Goal: Task Accomplishment & Management: Use online tool/utility

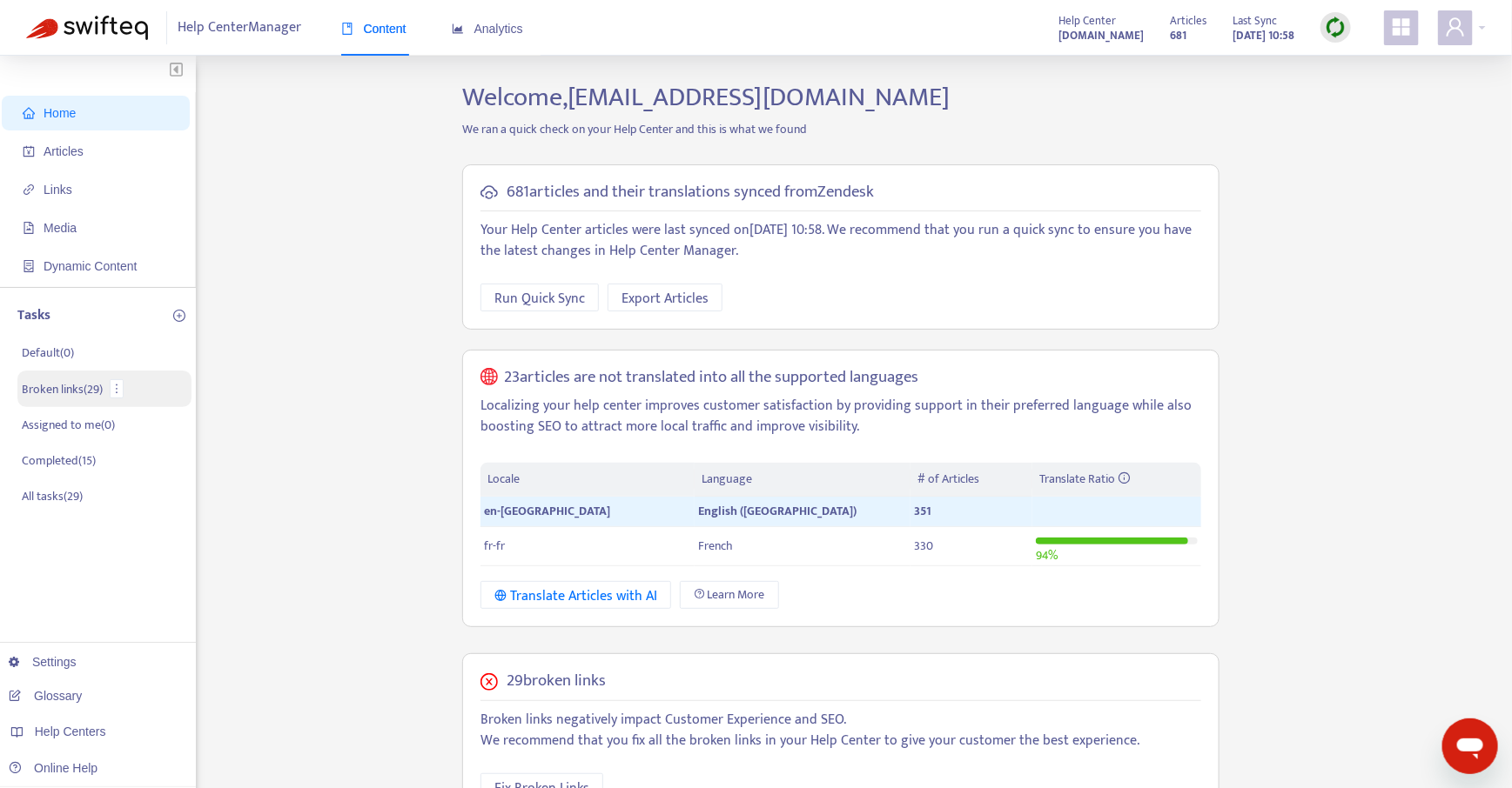
click at [67, 386] on p "Broken links ( 29 )" at bounding box center [63, 389] width 81 height 18
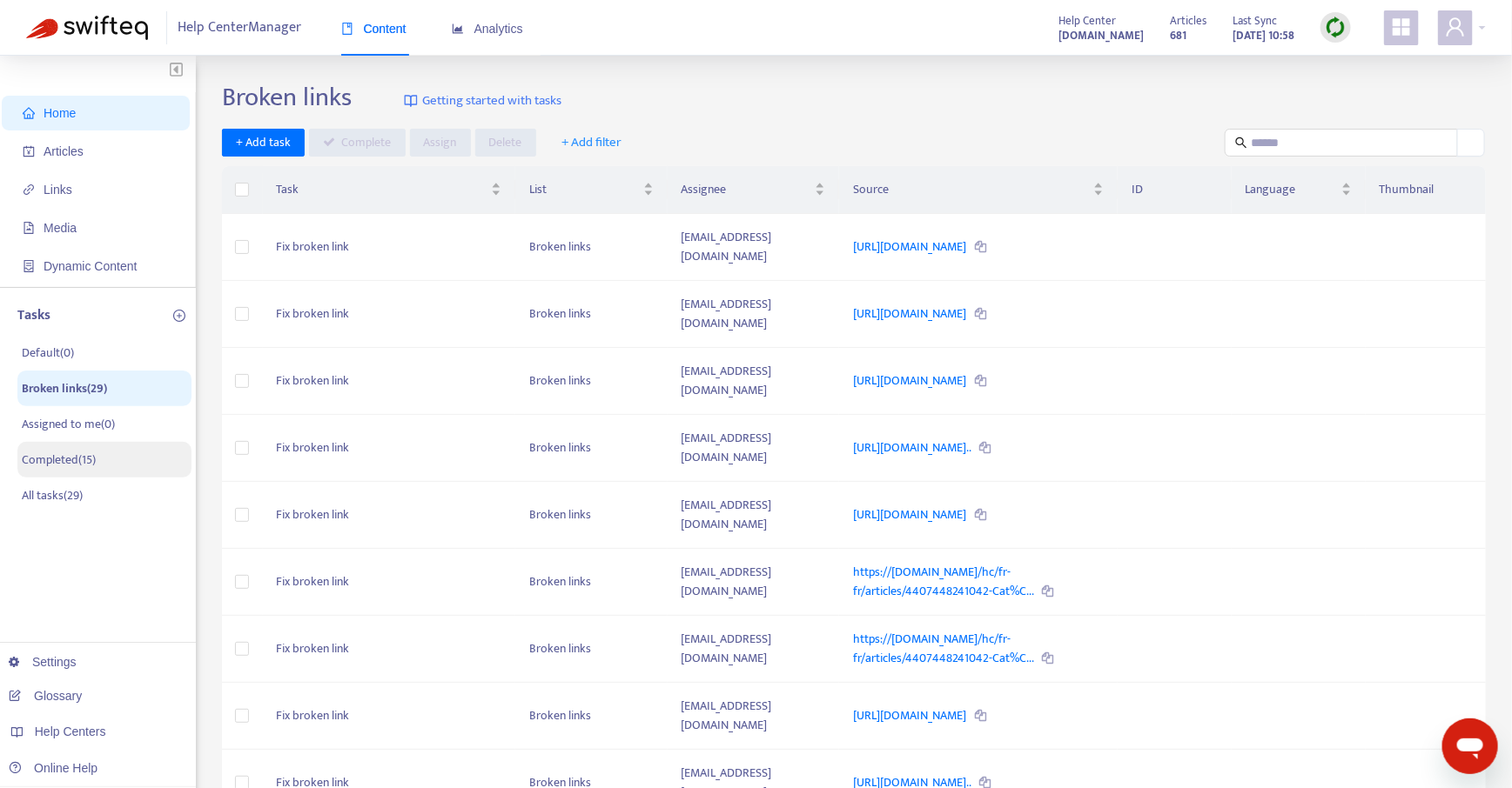
click at [74, 450] on p "Completed ( 15 )" at bounding box center [59, 460] width 74 height 18
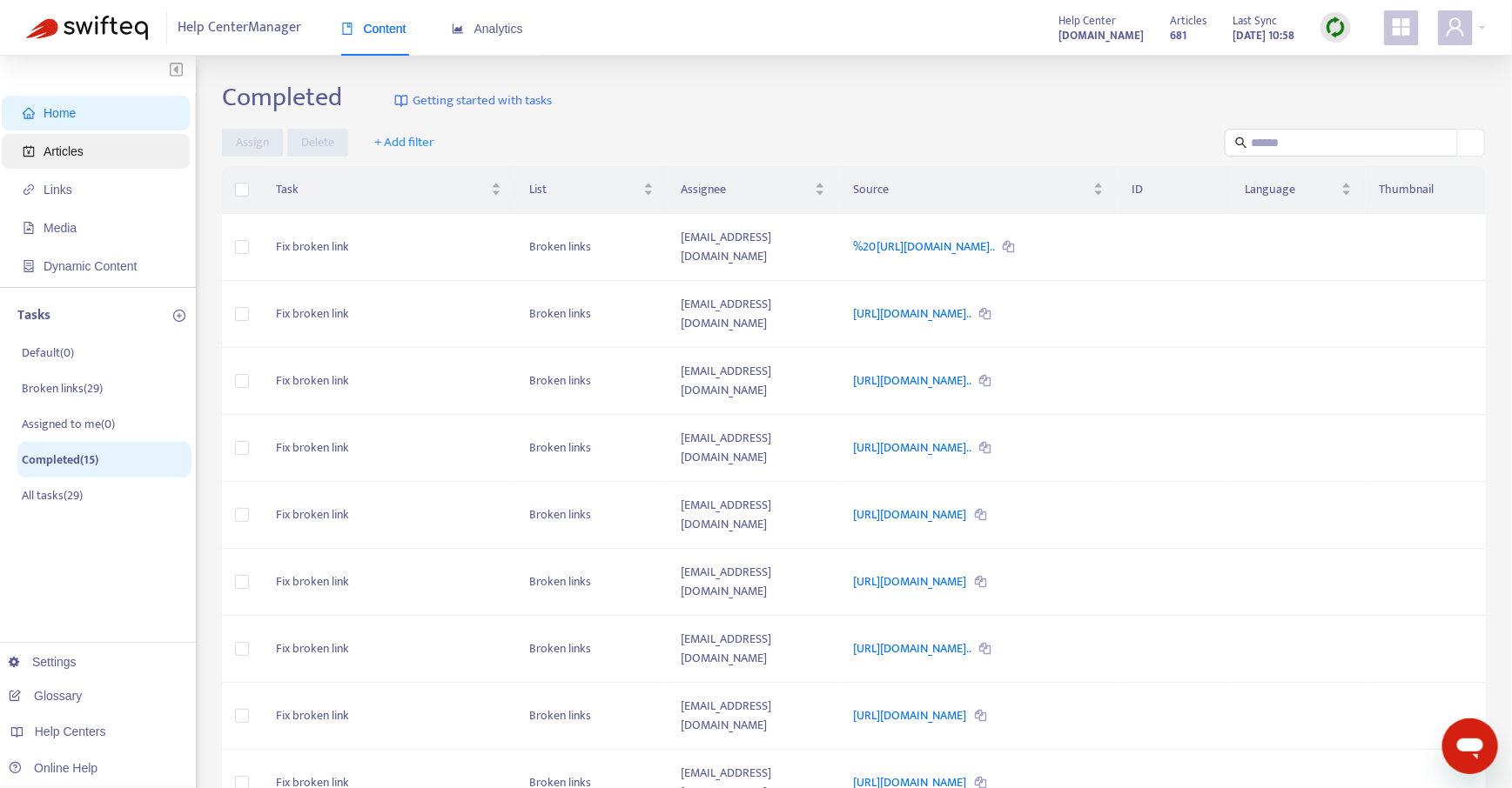
click at [89, 157] on span "Articles" at bounding box center [100, 151] width 153 height 35
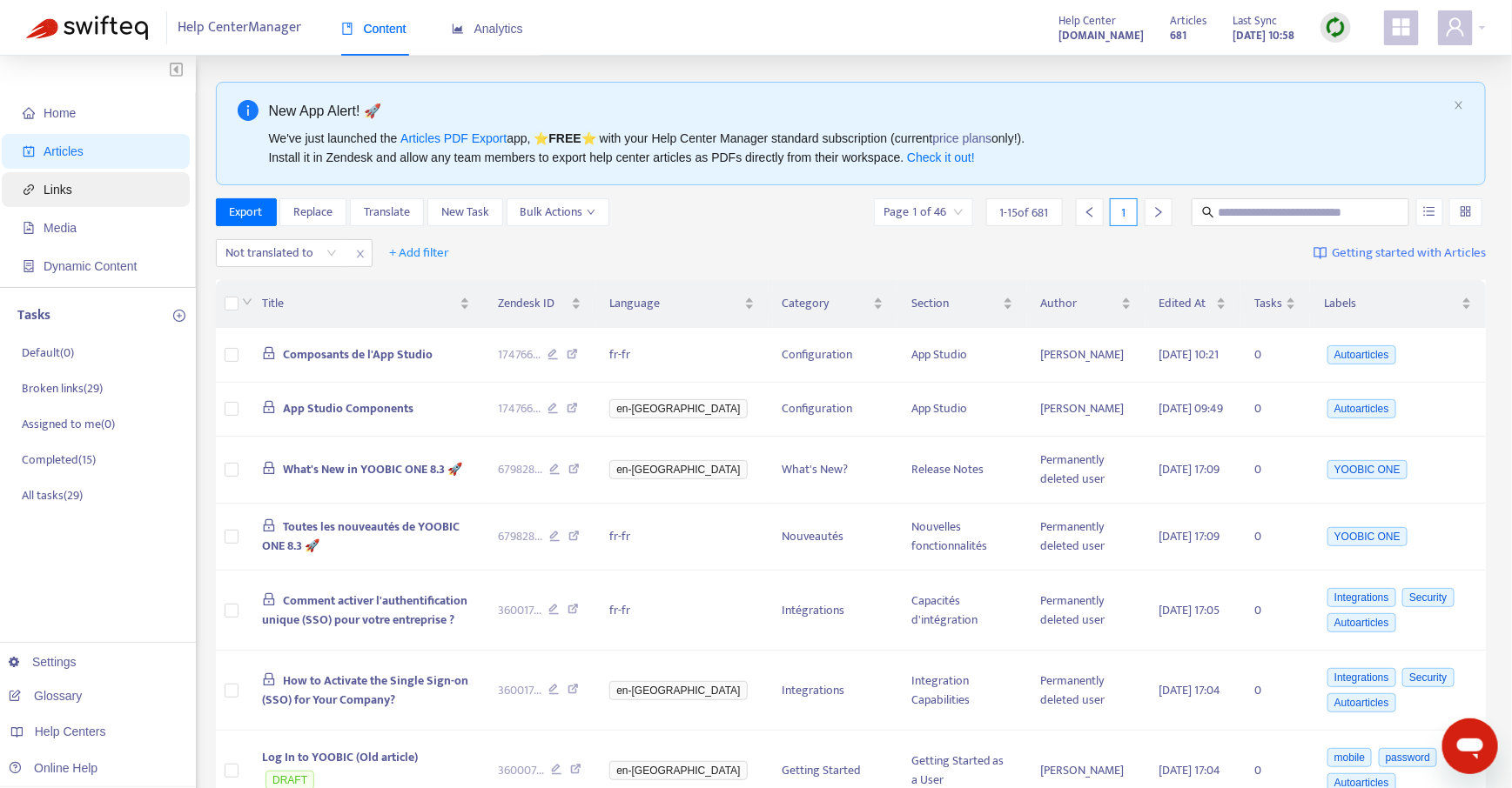
click at [84, 192] on span "Links" at bounding box center [100, 190] width 153 height 35
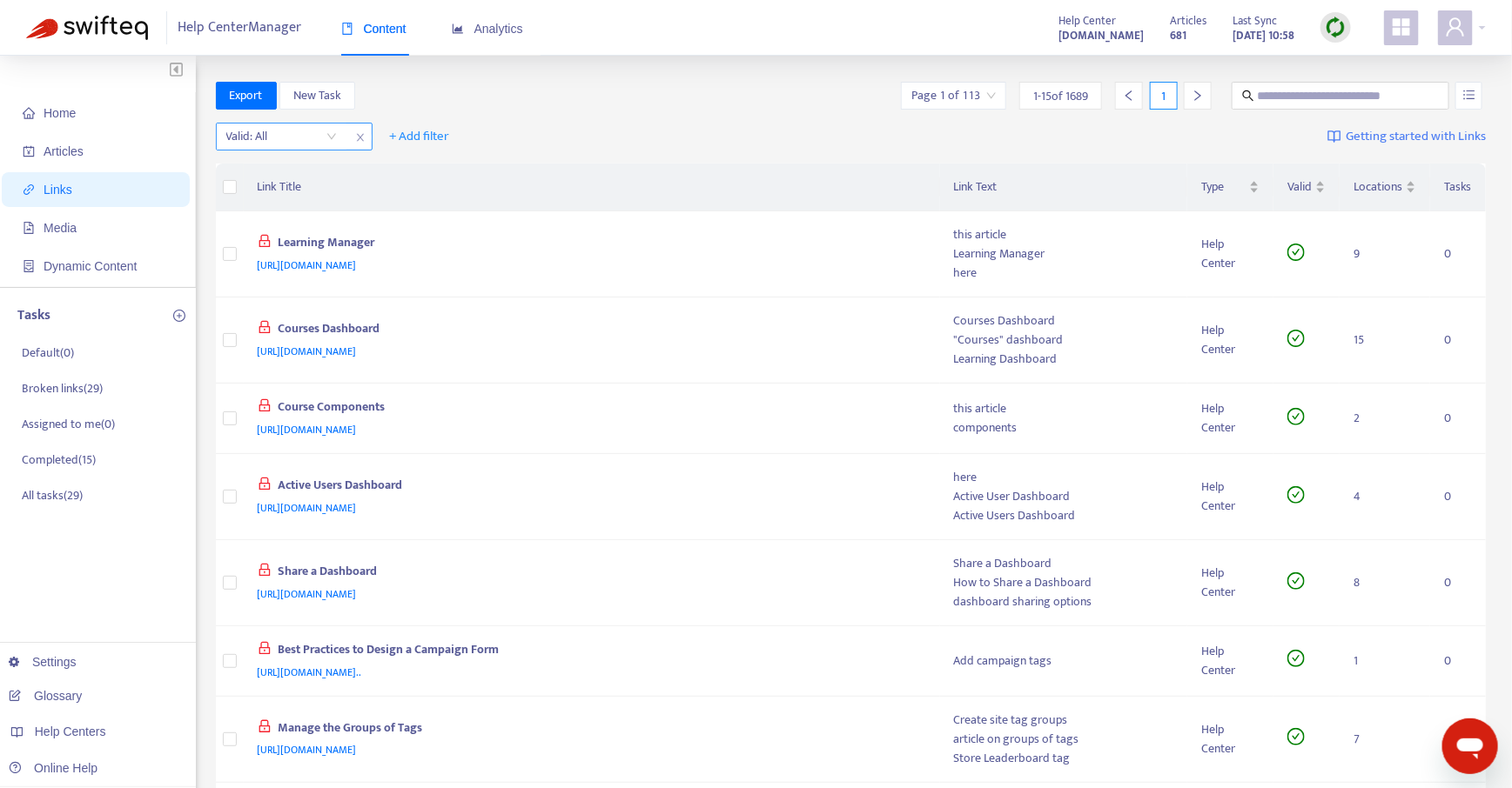
click at [280, 137] on input "search" at bounding box center [282, 137] width 111 height 26
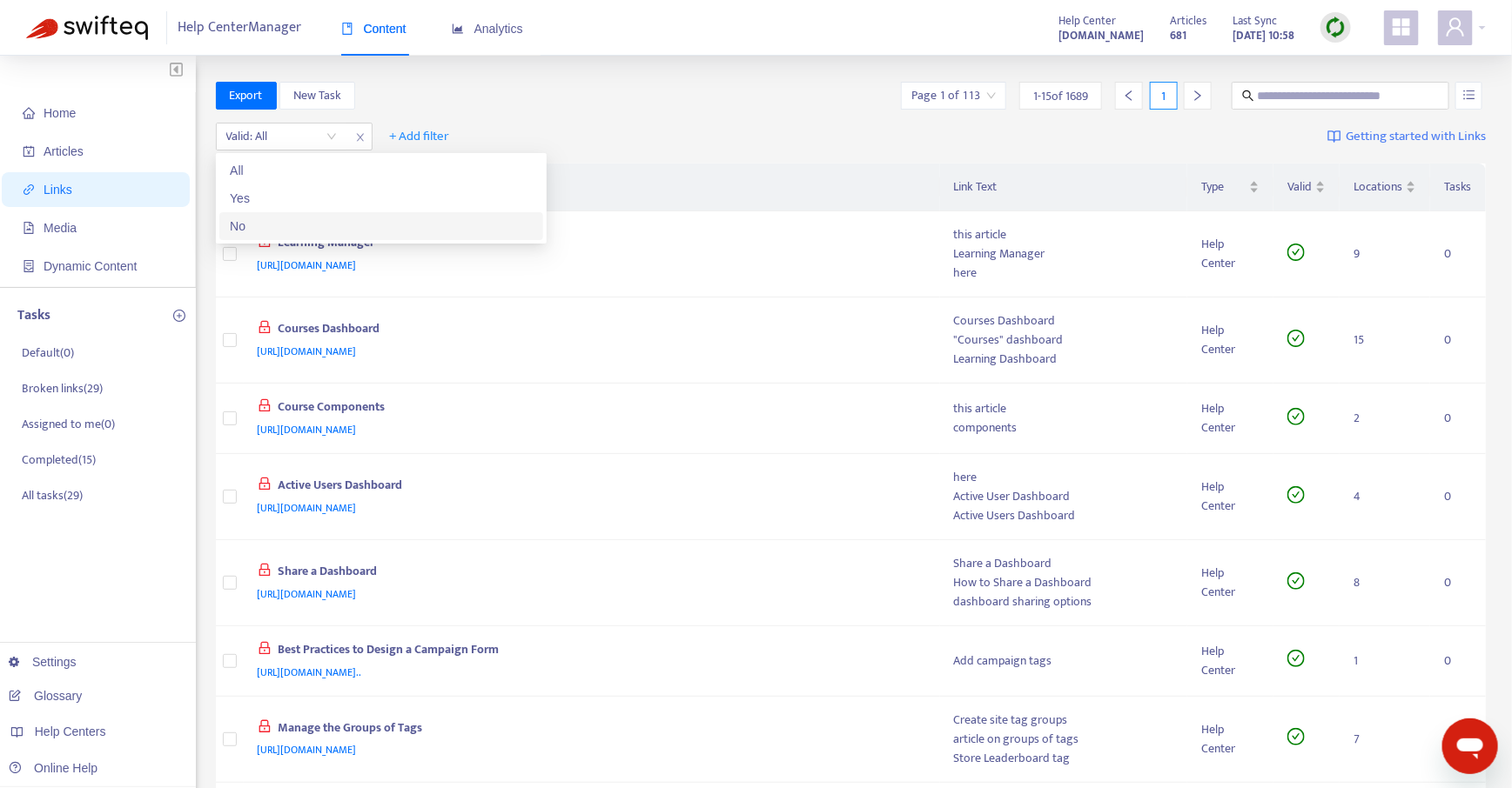
click at [265, 223] on div "No" at bounding box center [381, 226] width 303 height 19
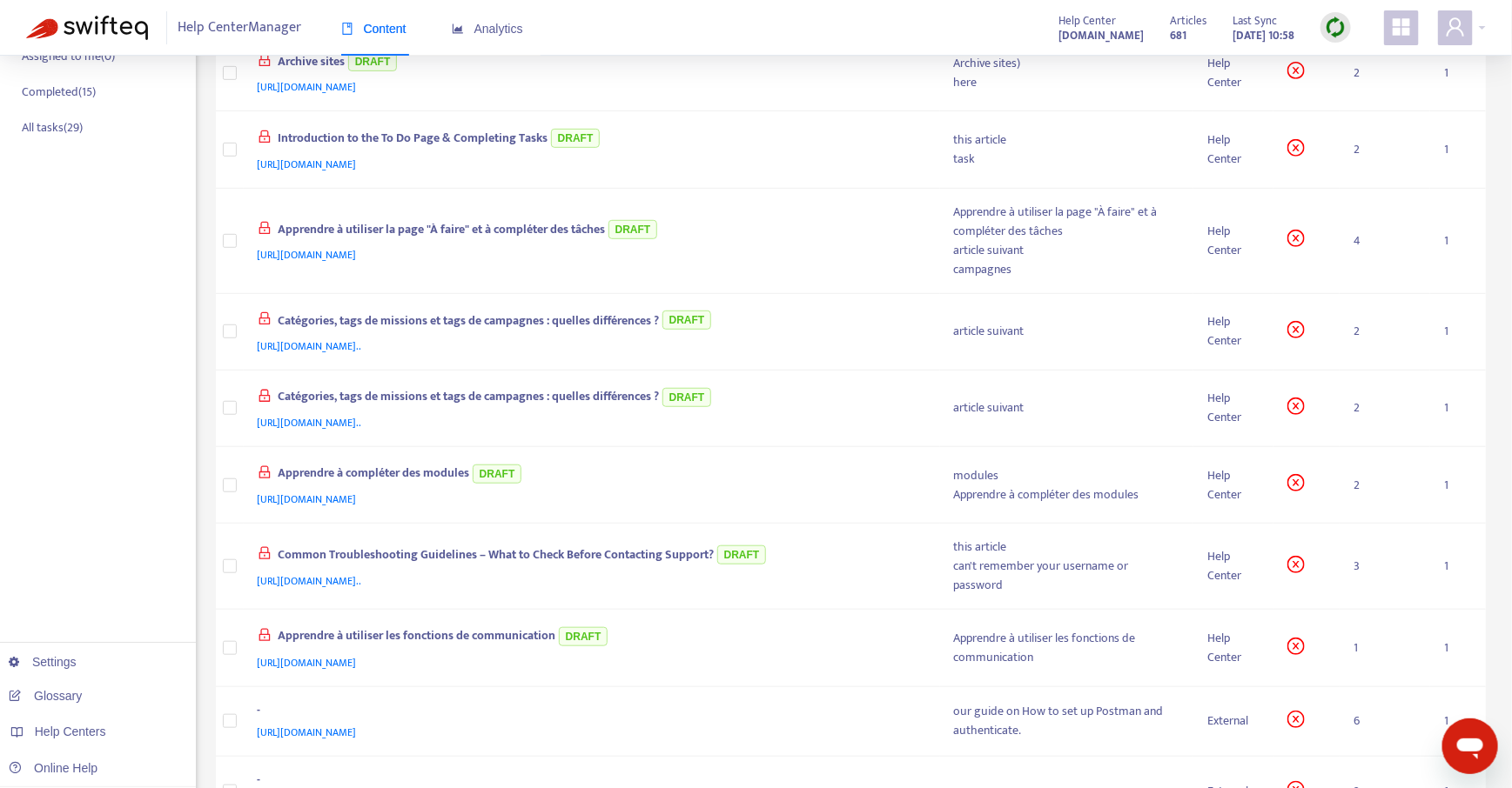
scroll to position [696, 0]
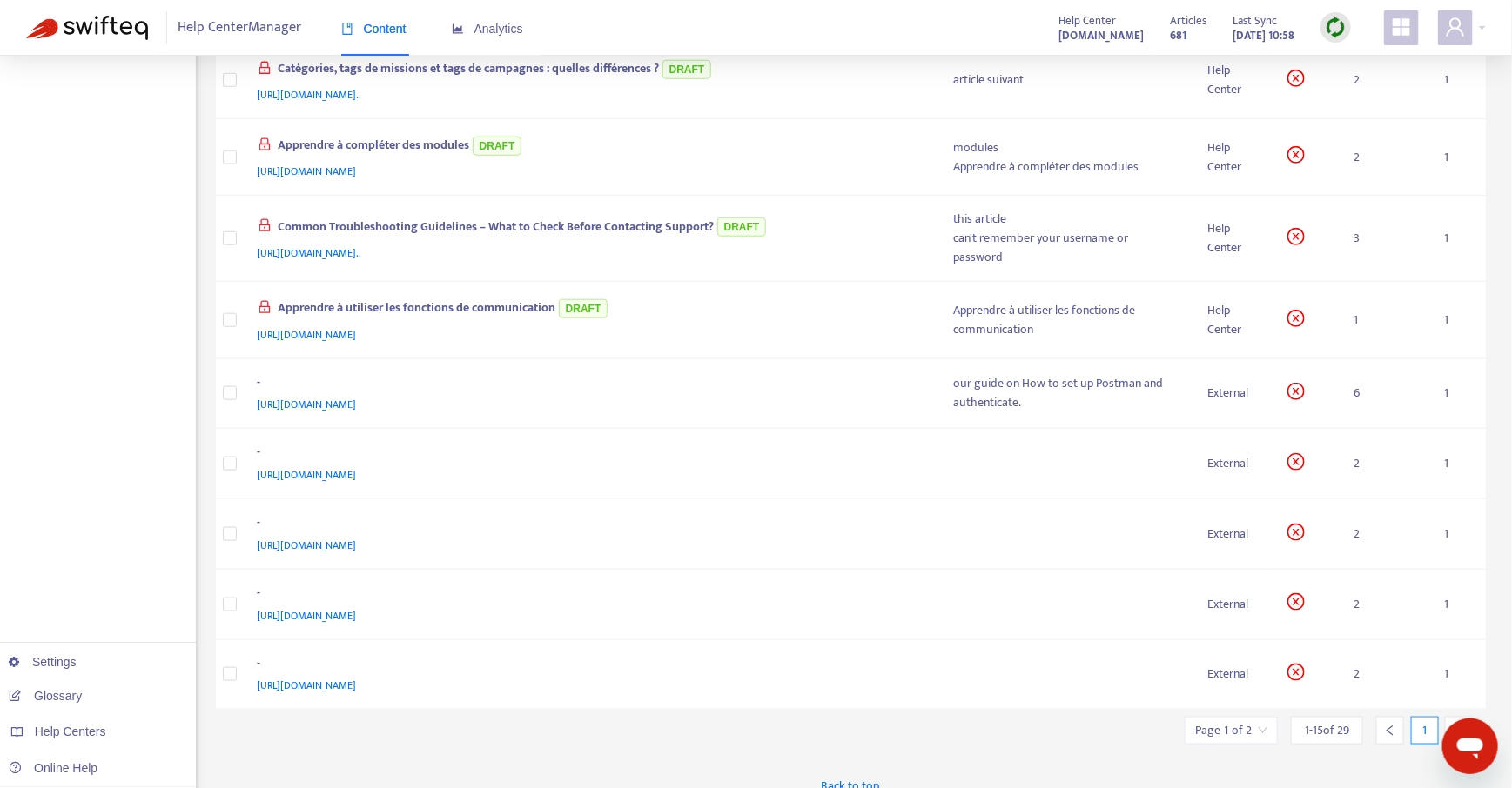
click at [1463, 724] on icon "right" at bounding box center [1458, 730] width 12 height 12
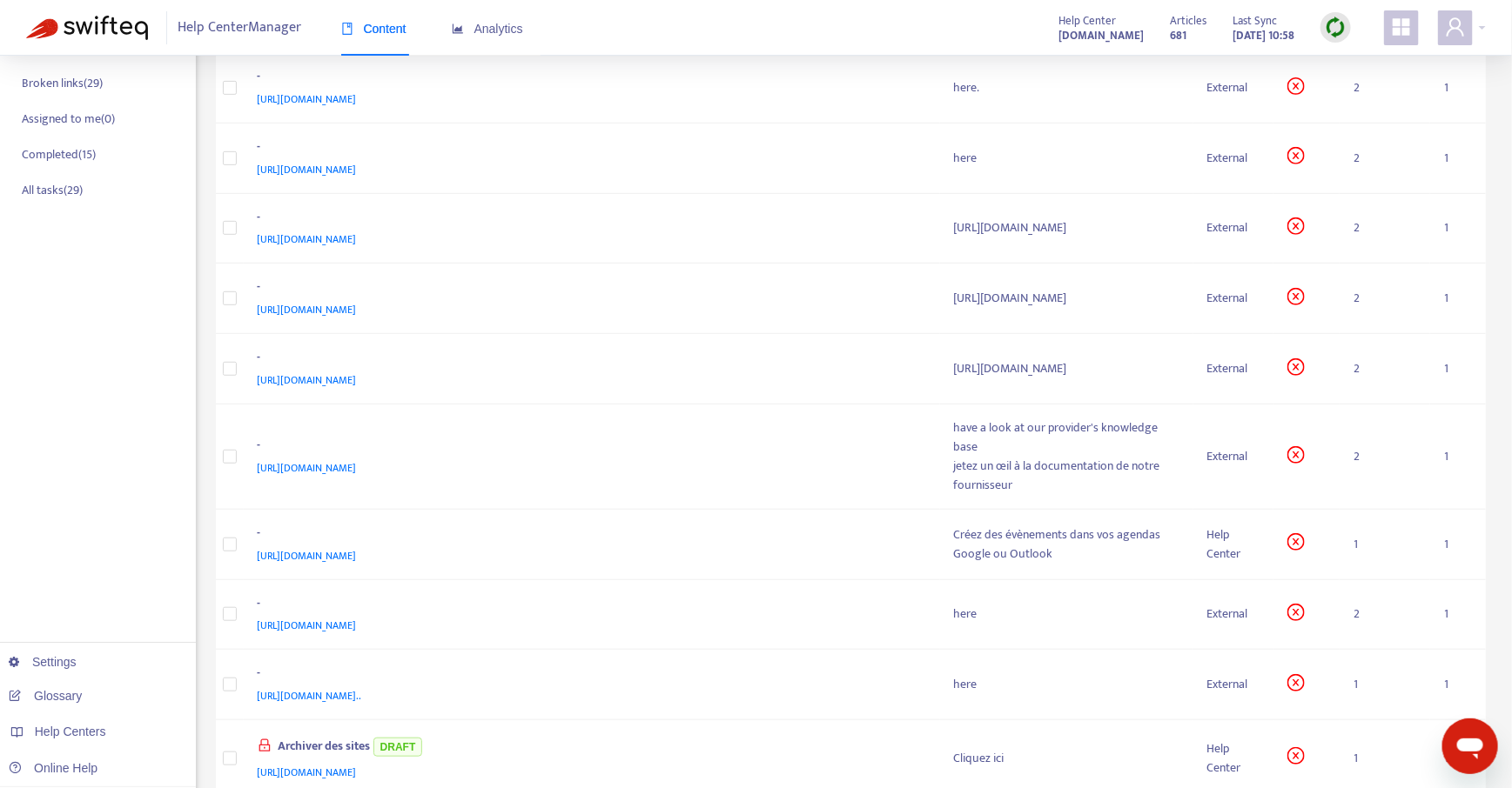
scroll to position [538, 0]
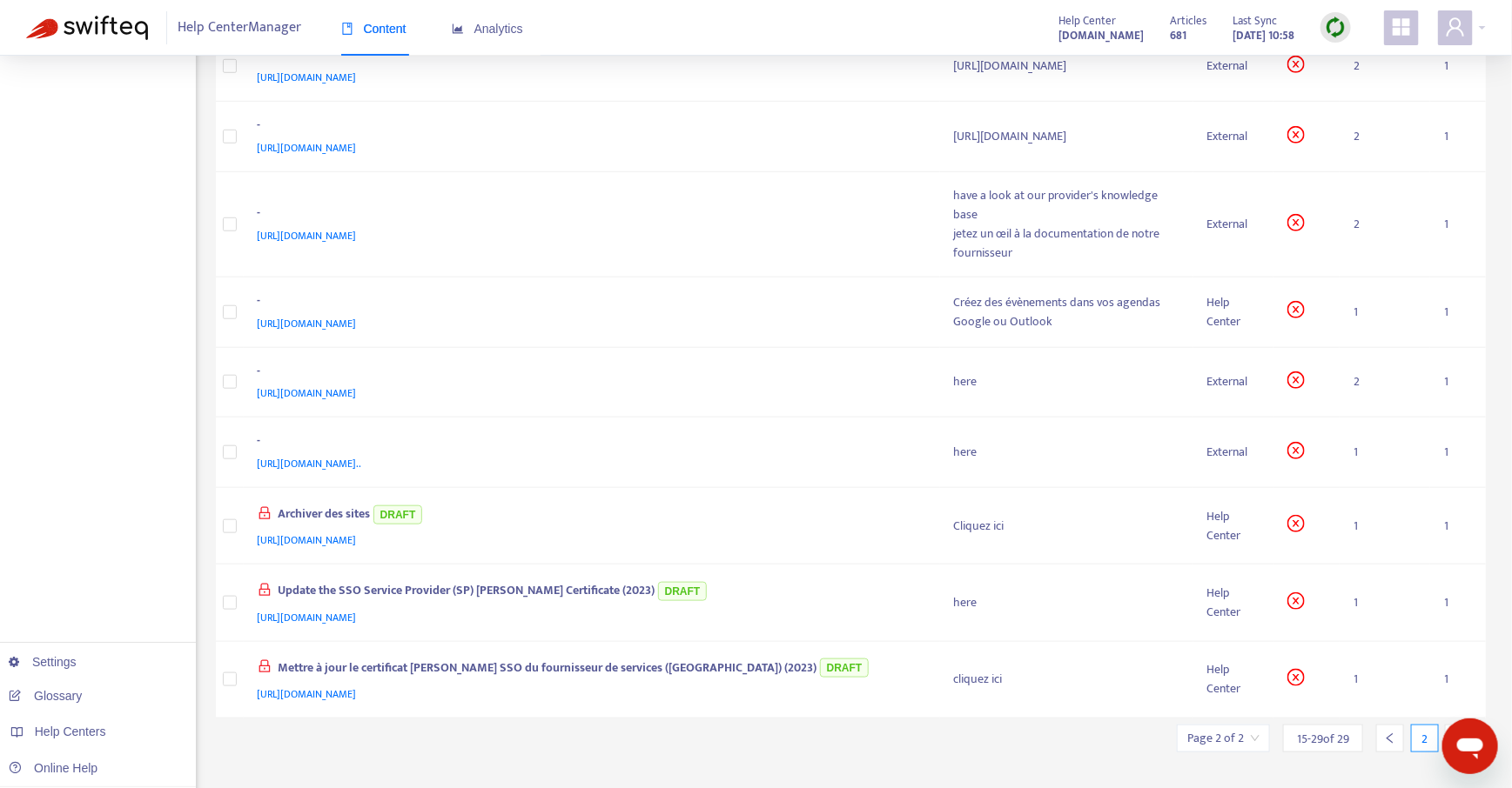
click at [1391, 724] on div at bounding box center [1389, 738] width 28 height 28
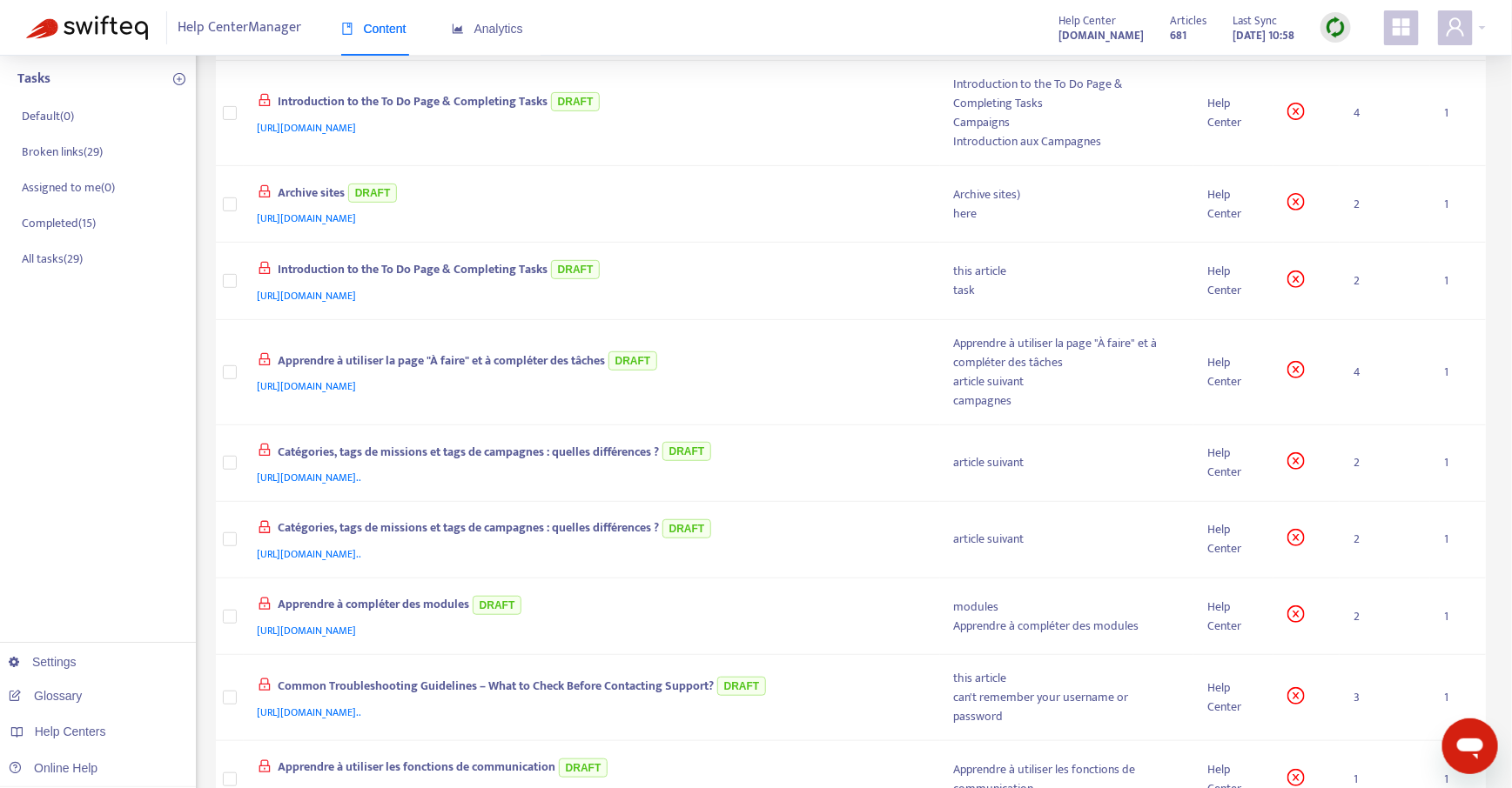
scroll to position [0, 0]
